Goal: Book appointment/travel/reservation

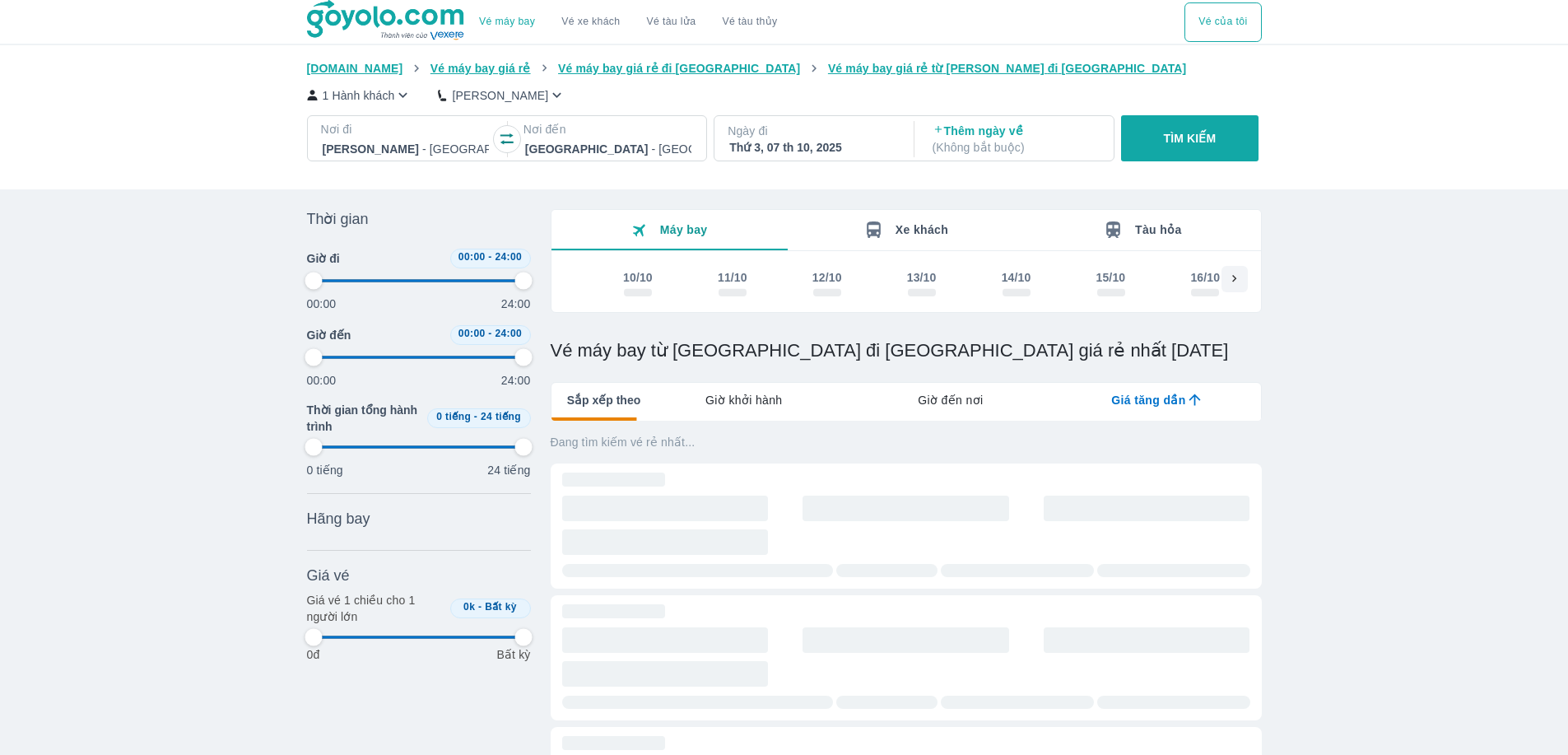
type input "97.9166666666667"
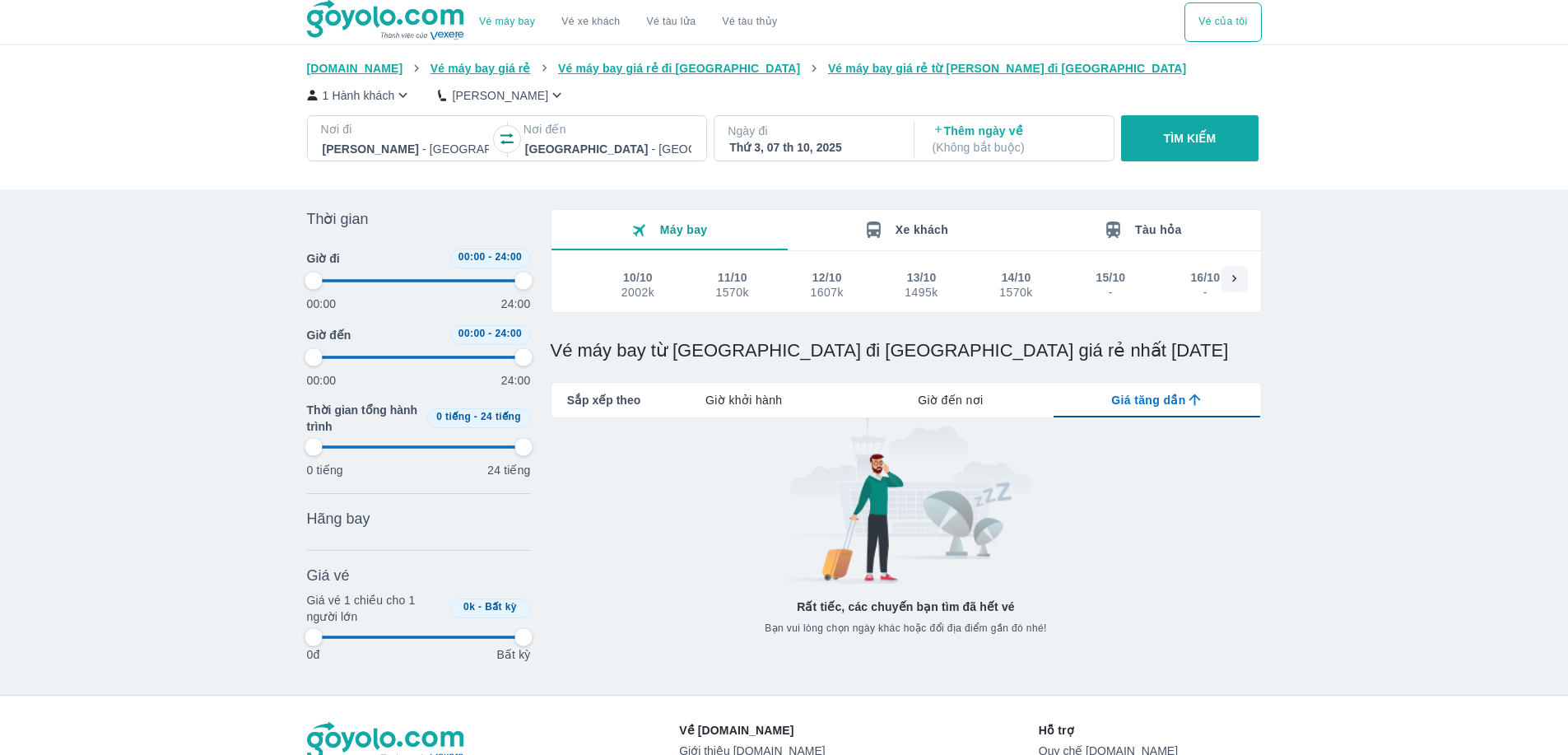
type input "97.9166666666667"
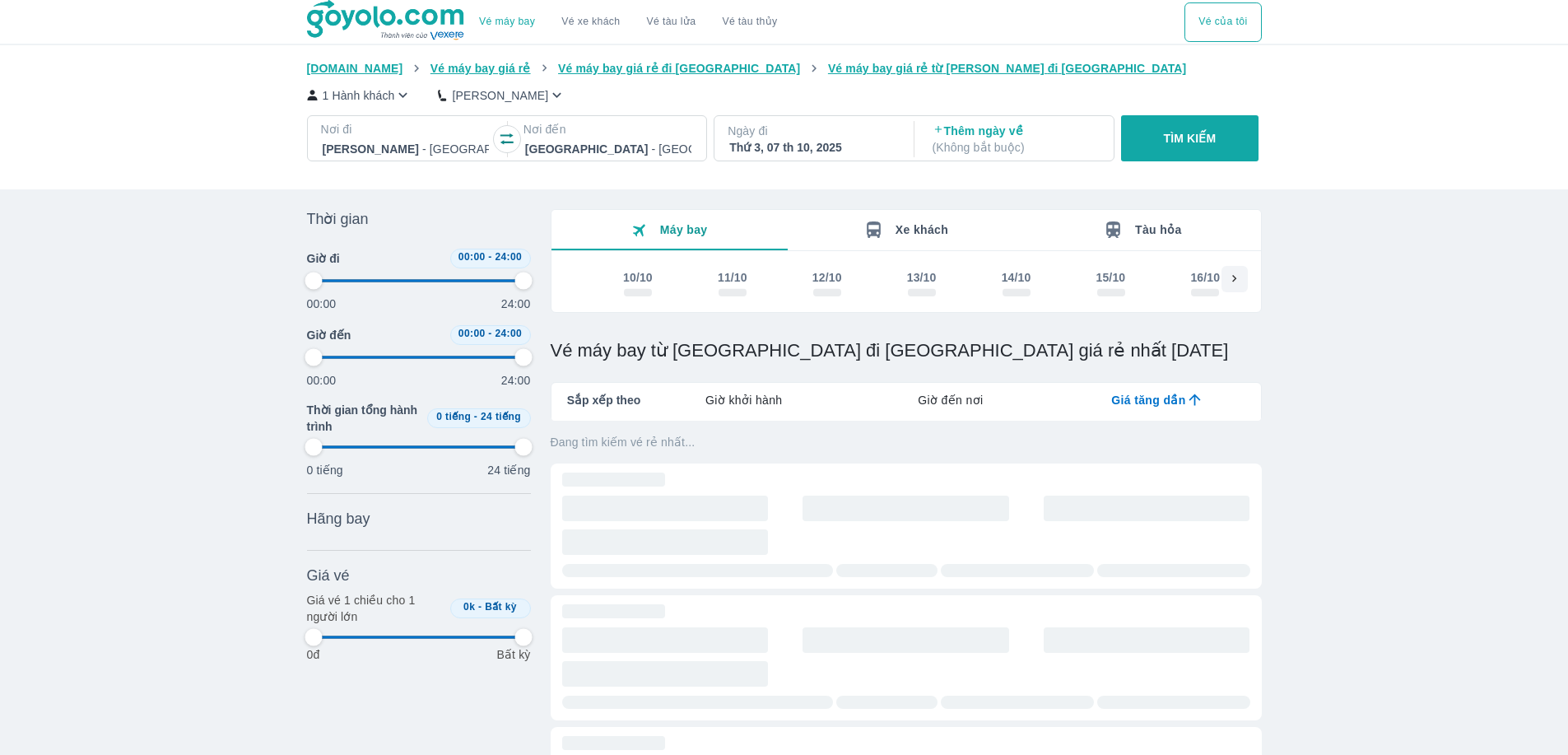
type input "97.9166666666667"
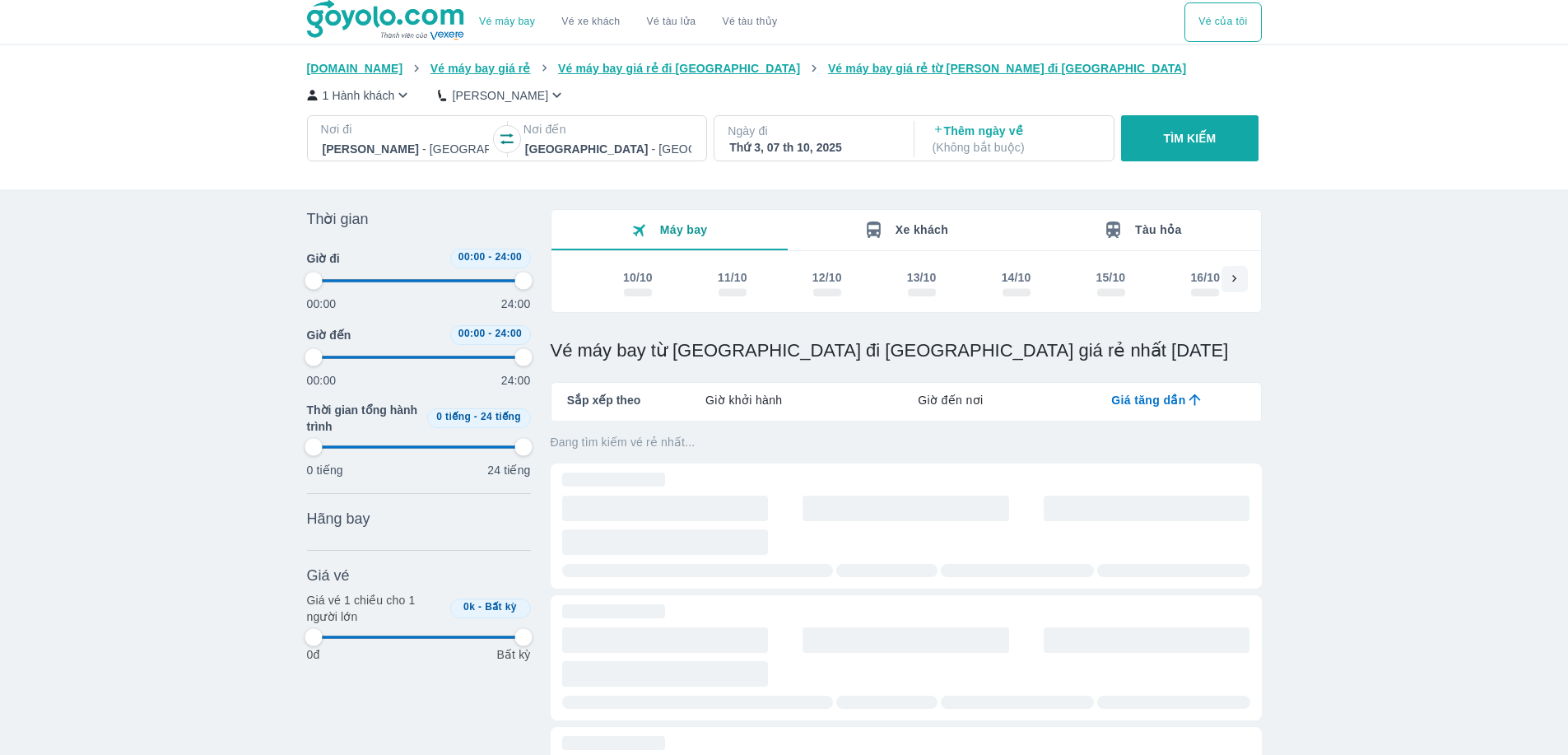
type input "97.9166666666667"
